Goal: Task Accomplishment & Management: Use online tool/utility

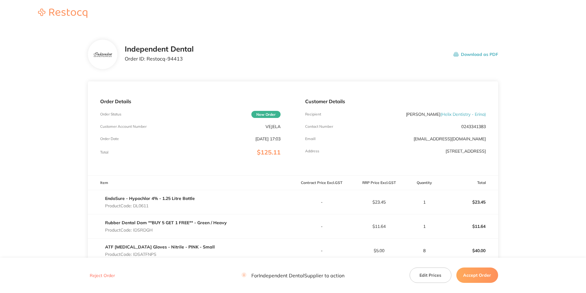
click at [487, 53] on button "Download as PDF" at bounding box center [476, 54] width 45 height 19
click at [483, 272] on button "Accept Order" at bounding box center [478, 275] width 42 height 15
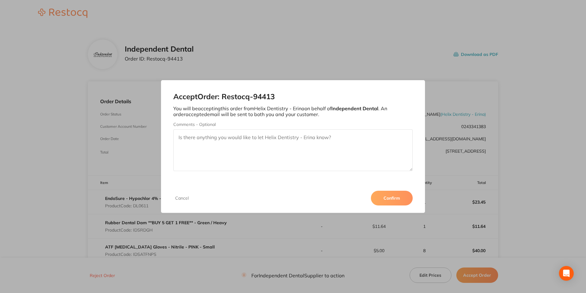
click at [400, 200] on button "Confirm" at bounding box center [392, 198] width 42 height 15
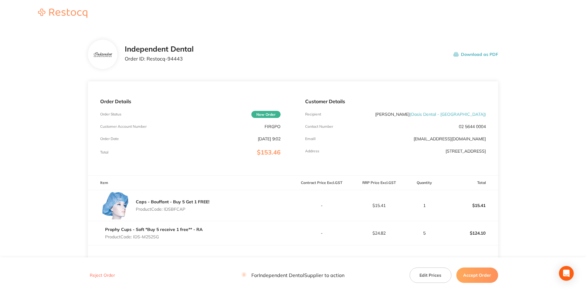
click at [472, 52] on button "Download as PDF" at bounding box center [476, 54] width 45 height 19
click at [471, 274] on button "Accept Order" at bounding box center [478, 275] width 42 height 15
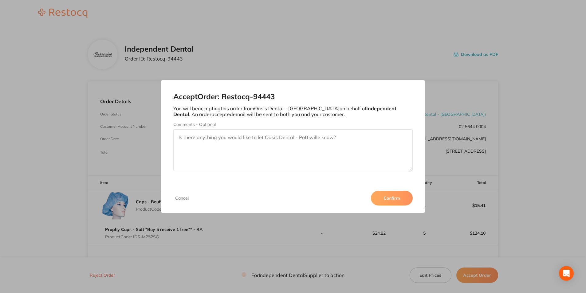
click at [392, 201] on button "Confirm" at bounding box center [392, 198] width 42 height 15
